Goal: Task Accomplishment & Management: Use online tool/utility

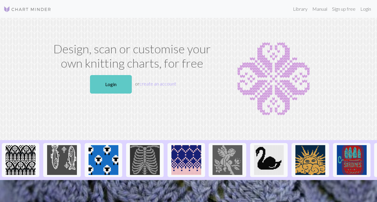
click at [106, 81] on link "Login" at bounding box center [111, 84] width 42 height 18
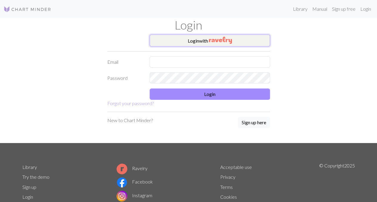
click at [196, 43] on button "Login with" at bounding box center [210, 41] width 121 height 12
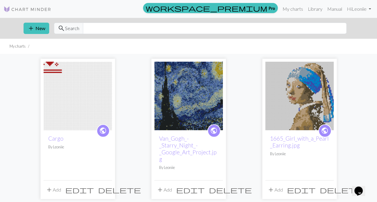
click at [54, 74] on img at bounding box center [78, 96] width 69 height 69
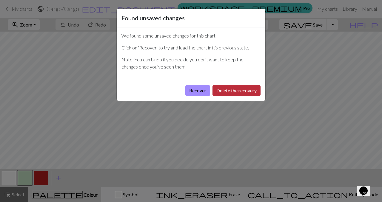
click at [220, 89] on button "Delete the recovery" at bounding box center [236, 90] width 48 height 11
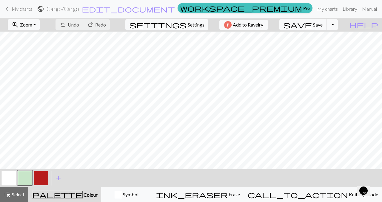
scroll to position [92, 0]
click at [7, 174] on button "button" at bounding box center [9, 178] width 14 height 14
click at [40, 175] on button "button" at bounding box center [41, 178] width 14 height 14
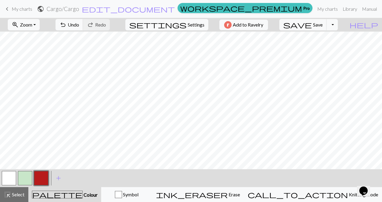
click at [8, 177] on button "button" at bounding box center [9, 178] width 14 height 14
click at [42, 175] on button "button" at bounding box center [41, 178] width 14 height 14
click at [7, 177] on button "button" at bounding box center [9, 178] width 14 height 14
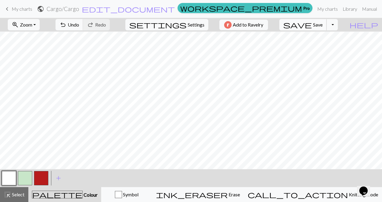
click at [312, 22] on span "save" at bounding box center [297, 25] width 29 height 8
